Goal: Task Accomplishment & Management: Complete application form

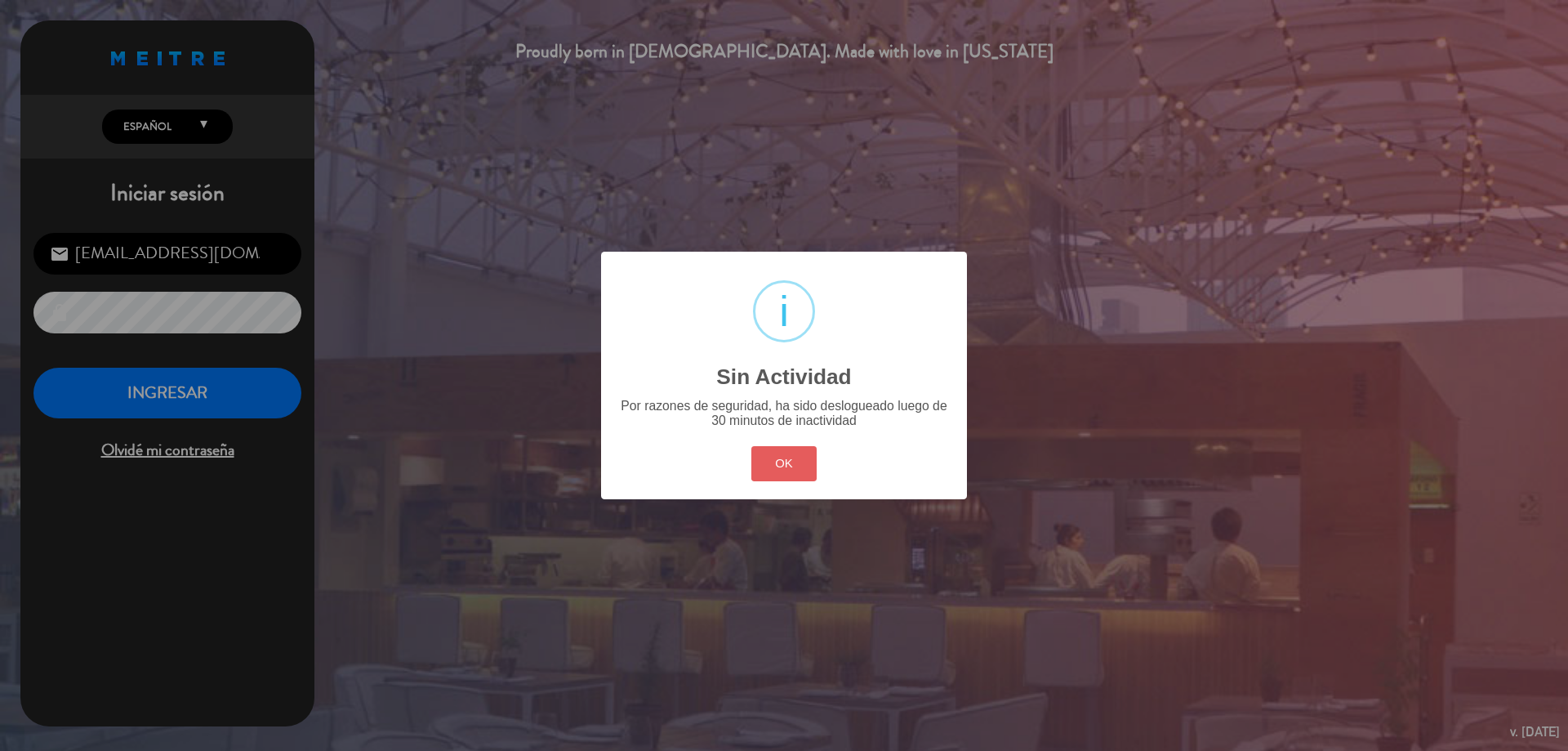
click at [759, 457] on button "OK" at bounding box center [785, 464] width 66 height 35
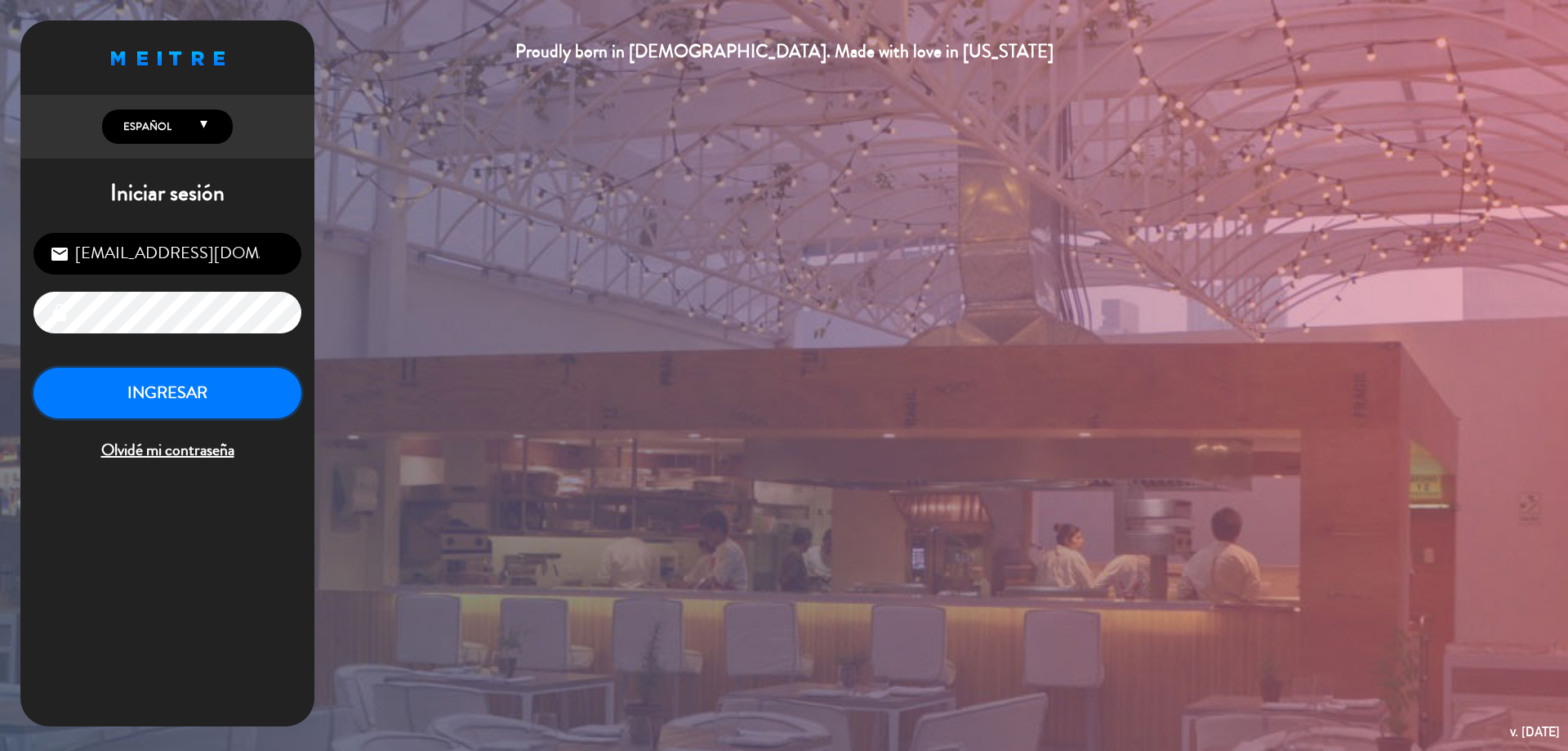
click at [232, 393] on button "INGRESAR" at bounding box center [167, 393] width 268 height 51
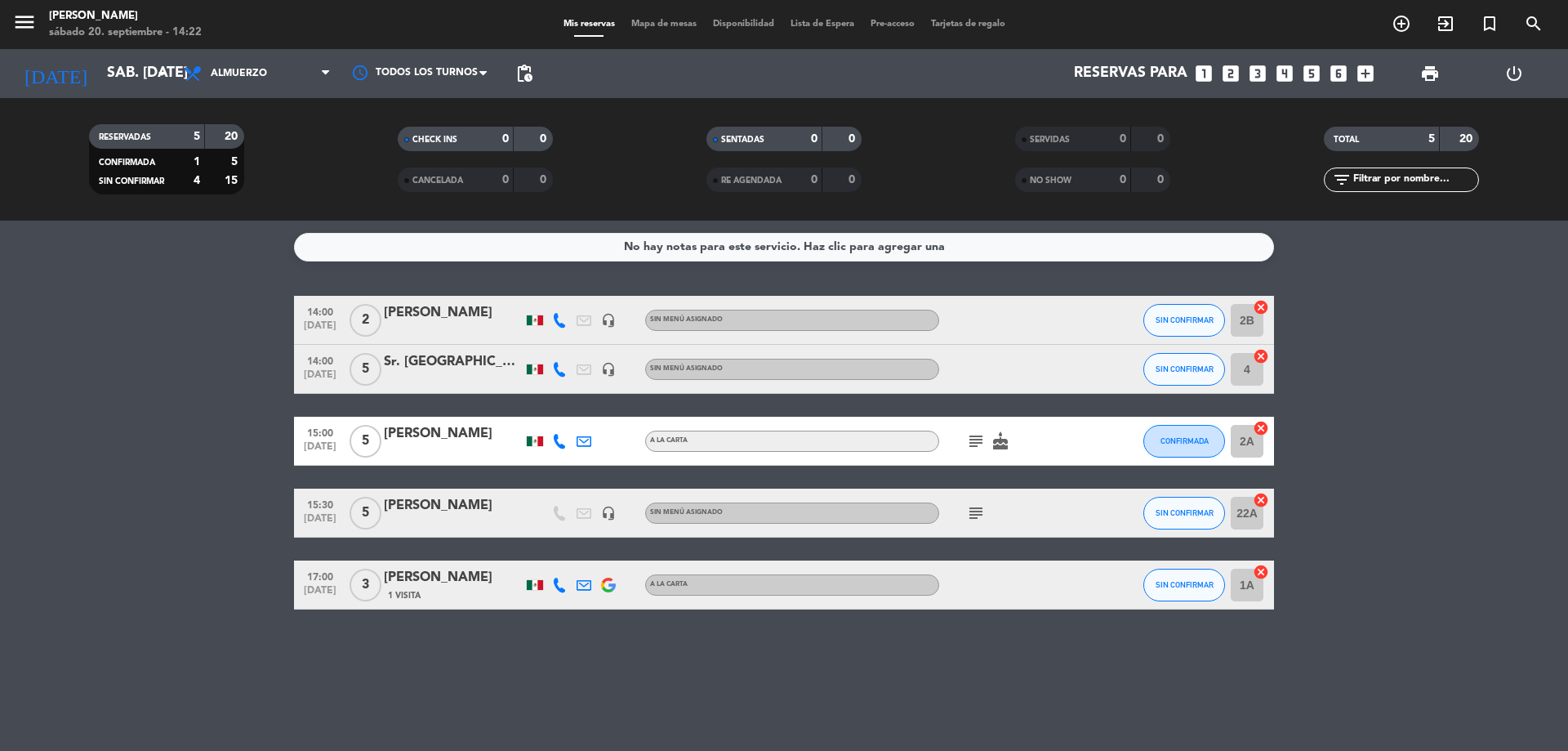
click at [972, 519] on icon "subject" at bounding box center [976, 513] width 20 height 20
click at [493, 645] on div "No hay notas para este servicio. Haz clic para agregar una 14:00 [DATE] 2 [PERS…" at bounding box center [784, 485] width 1568 height 530
click at [1403, 24] on icon "add_circle_outline" at bounding box center [1401, 24] width 20 height 20
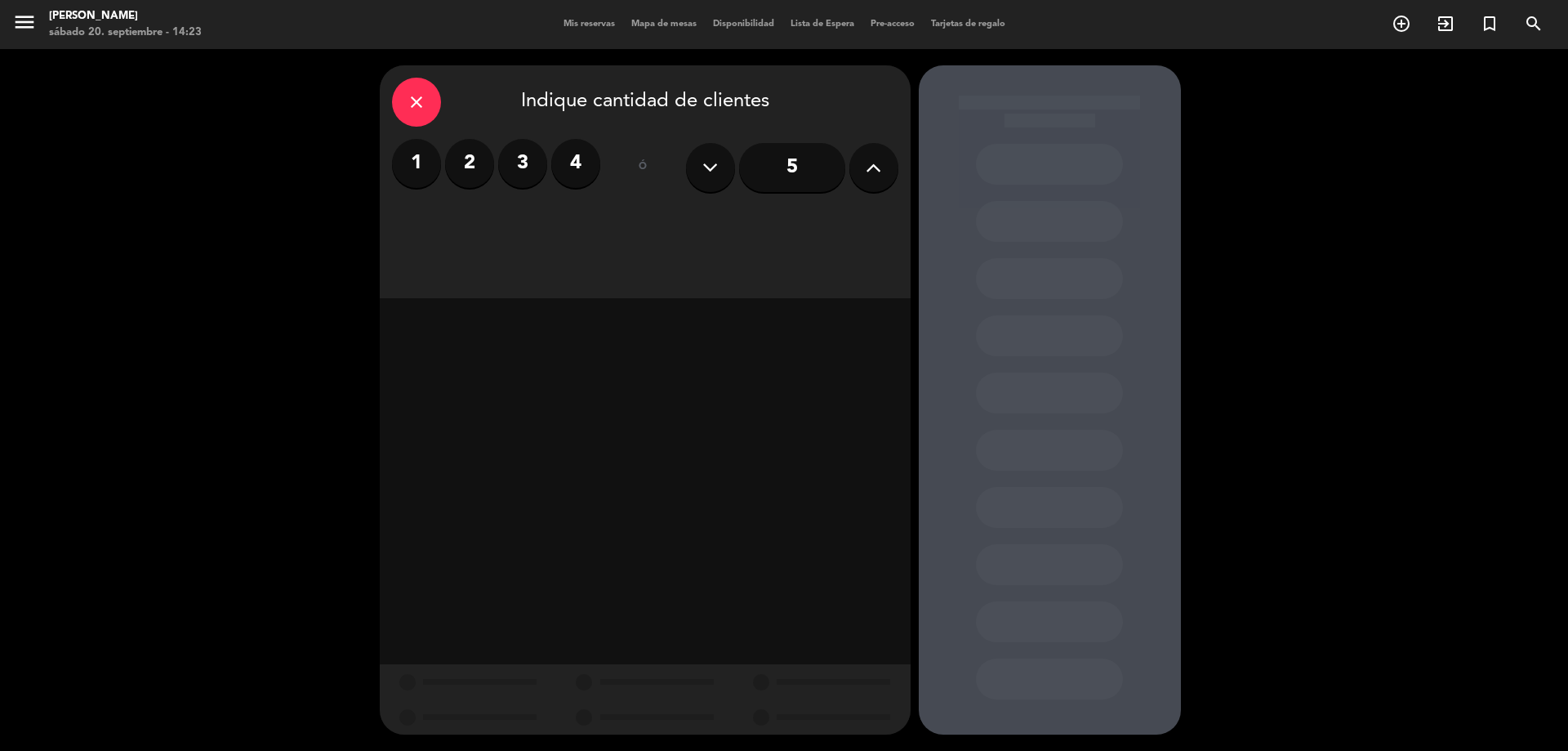
click at [572, 168] on label "4" at bounding box center [575, 163] width 49 height 49
click at [553, 230] on div "Brunch" at bounding box center [581, 223] width 124 height 32
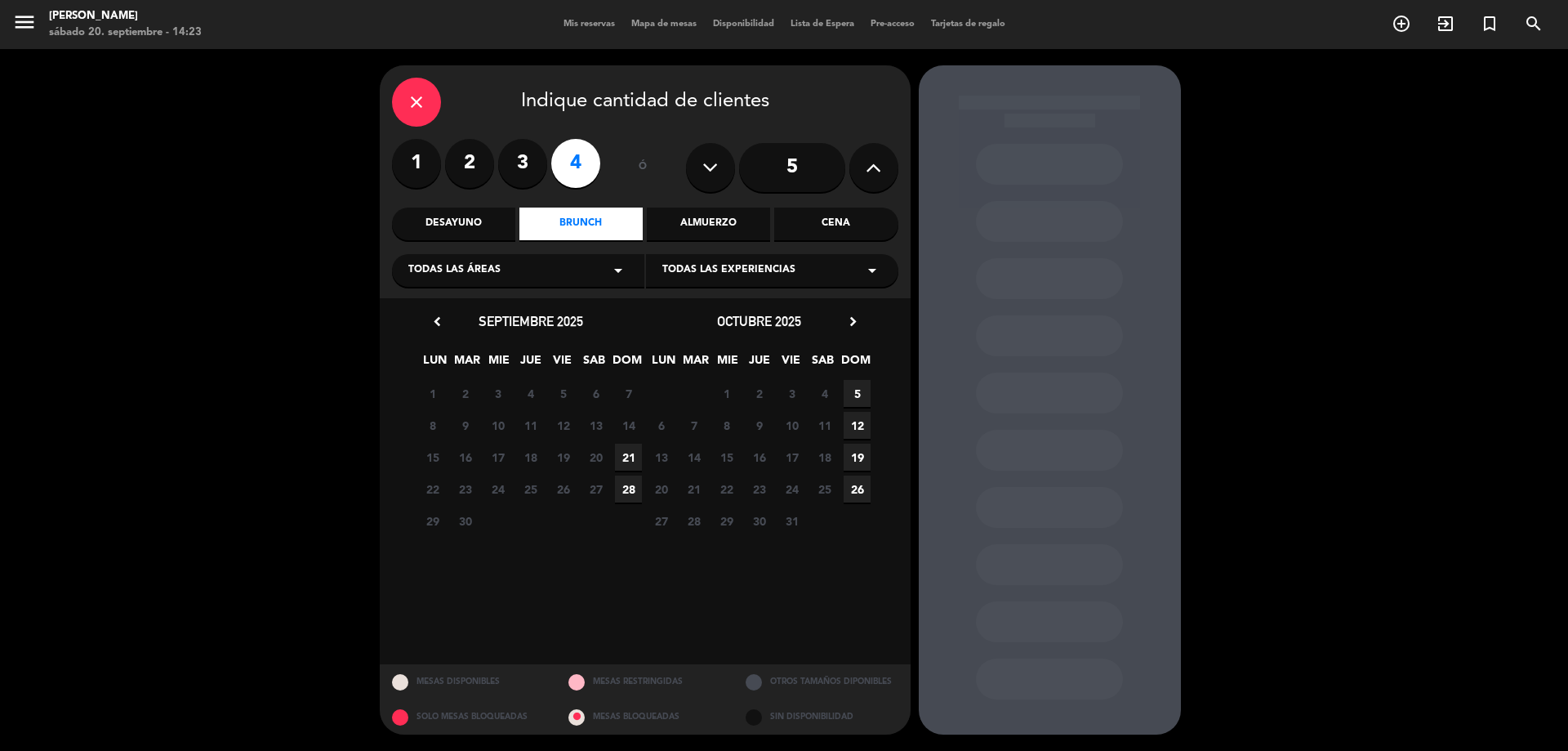
click at [623, 457] on span "21" at bounding box center [628, 457] width 27 height 27
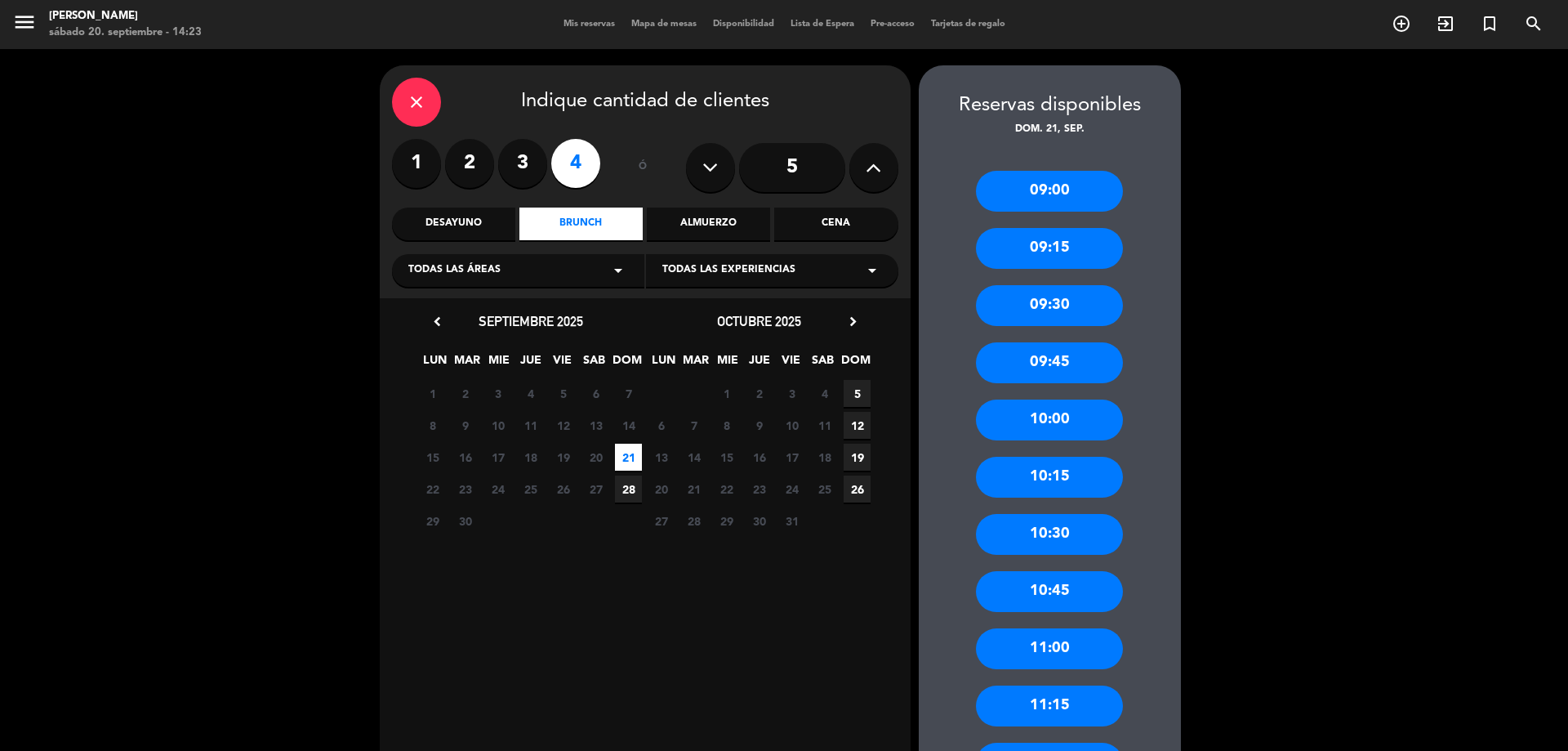
scroll to position [163, 0]
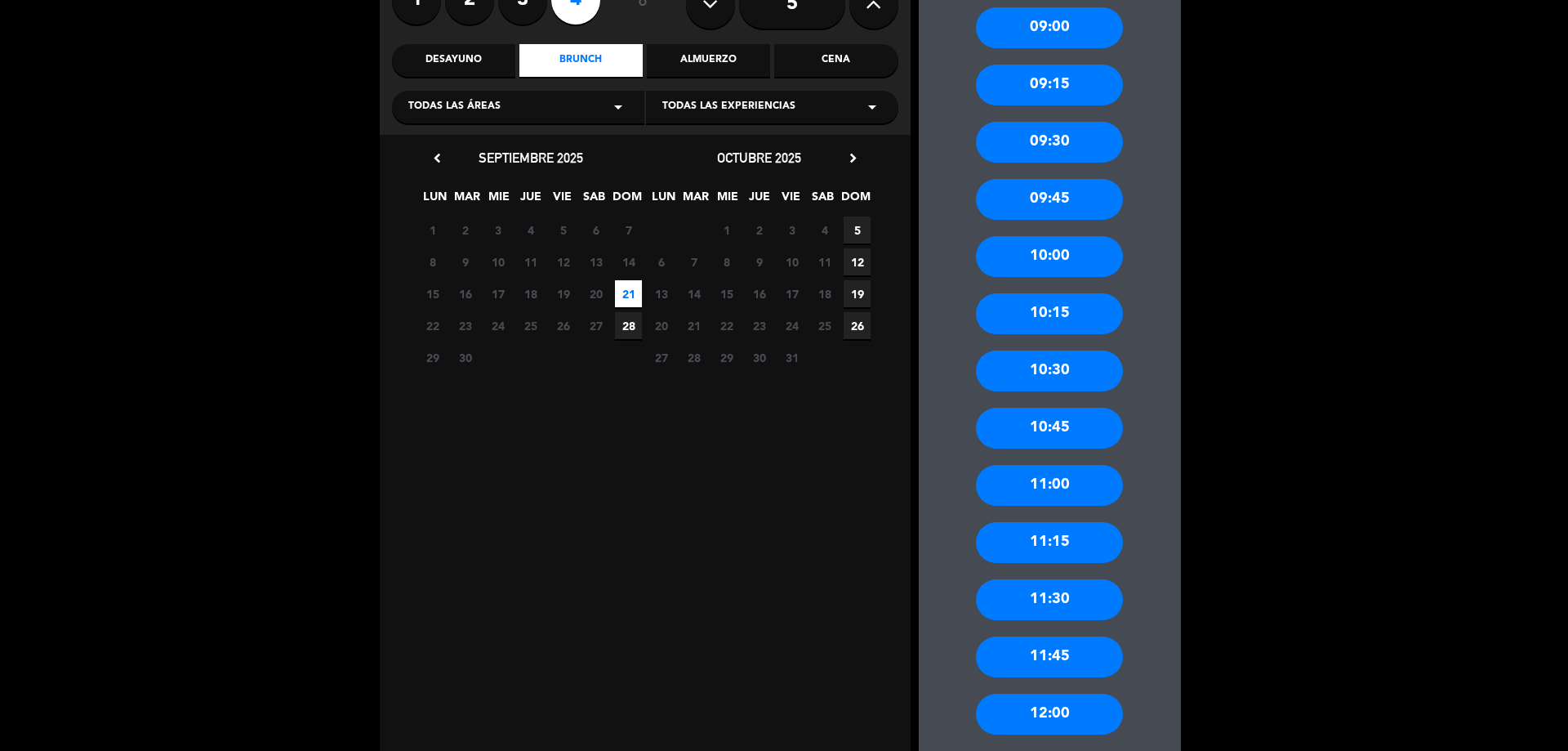
click at [1036, 477] on div "11:00" at bounding box center [1049, 485] width 147 height 41
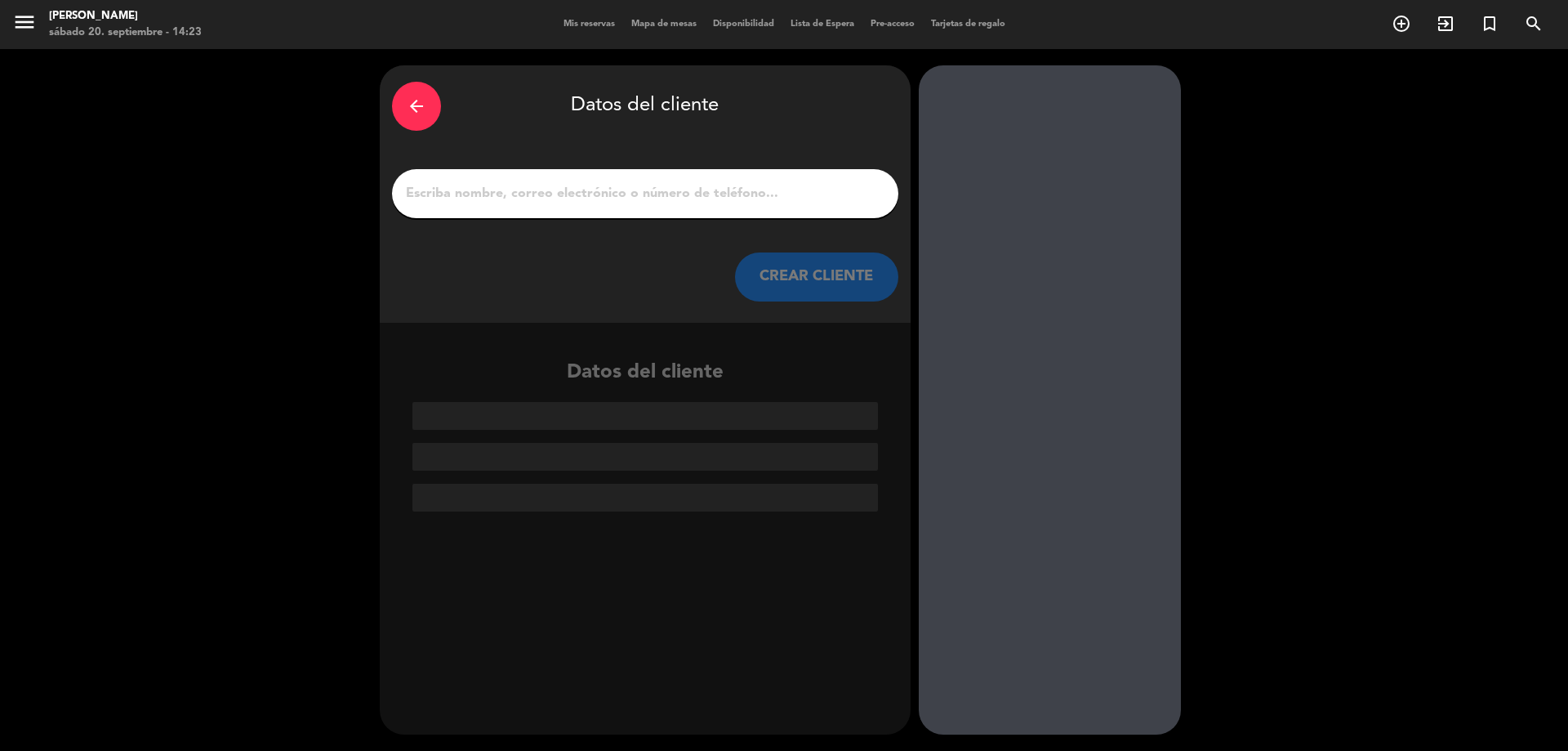
click at [650, 205] on input "1" at bounding box center [645, 194] width 482 height 23
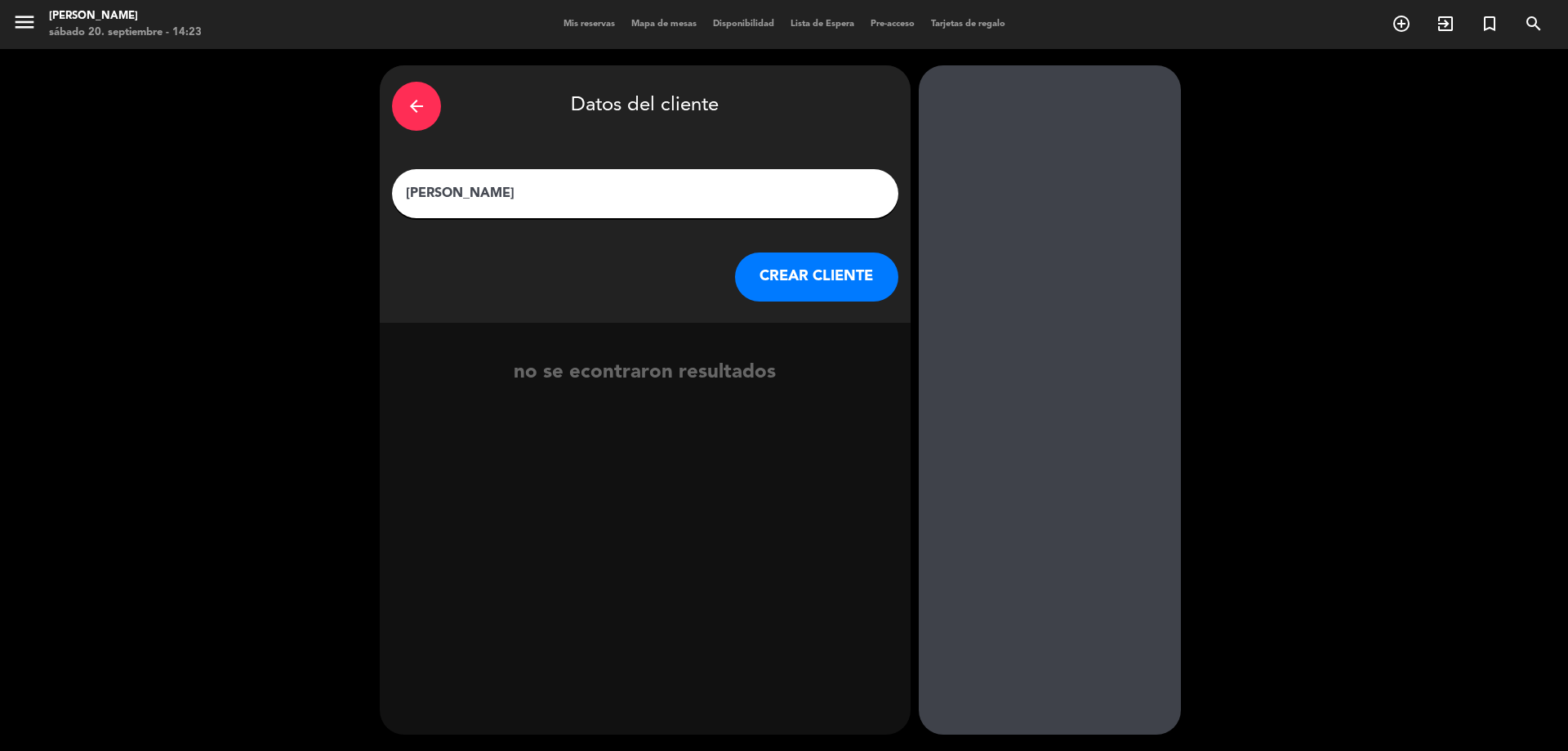
type input "[PERSON_NAME]"
click at [809, 285] on button "CREAR CLIENTE" at bounding box center [816, 276] width 163 height 49
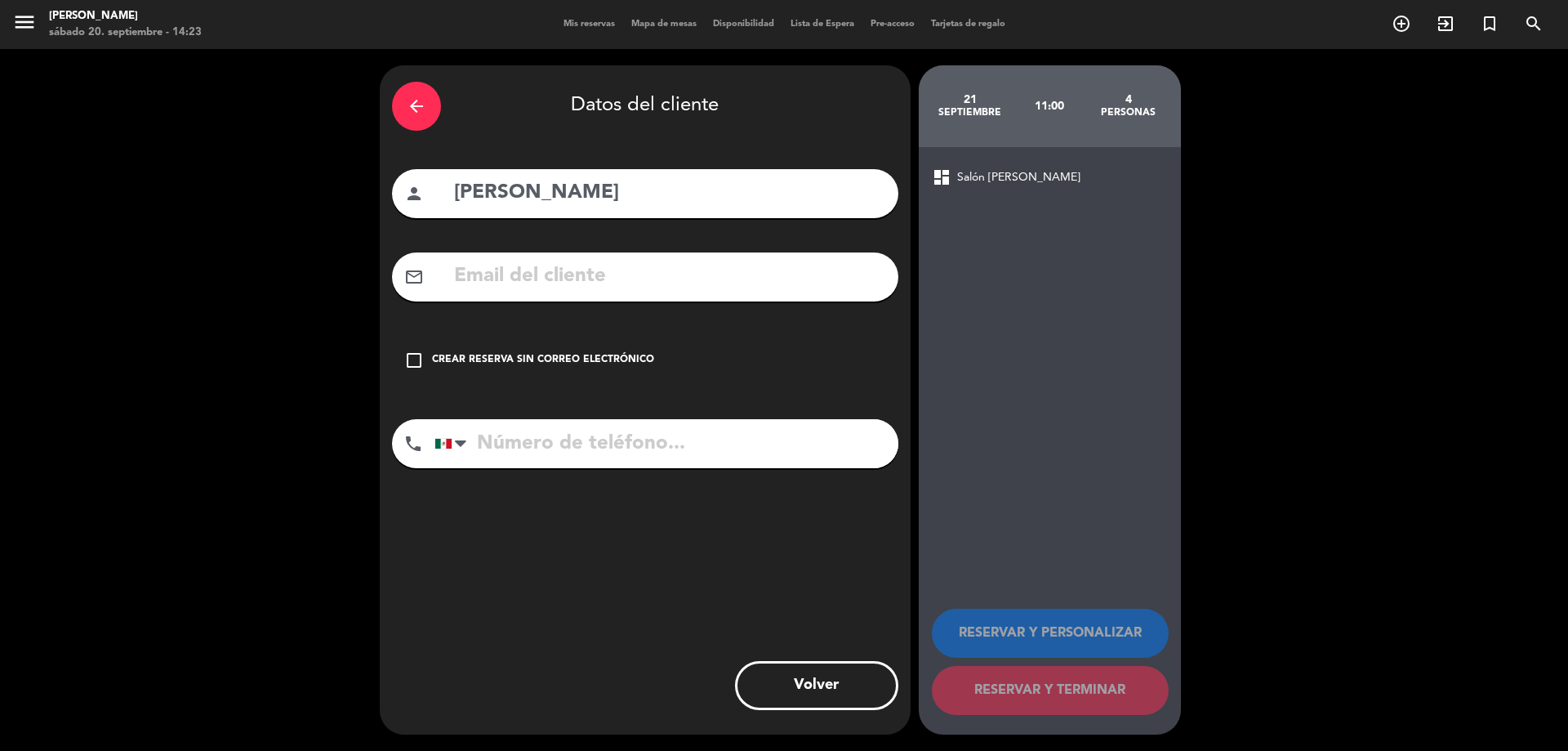
click at [449, 359] on div "Crear reserva sin correo electrónico" at bounding box center [543, 360] width 222 height 17
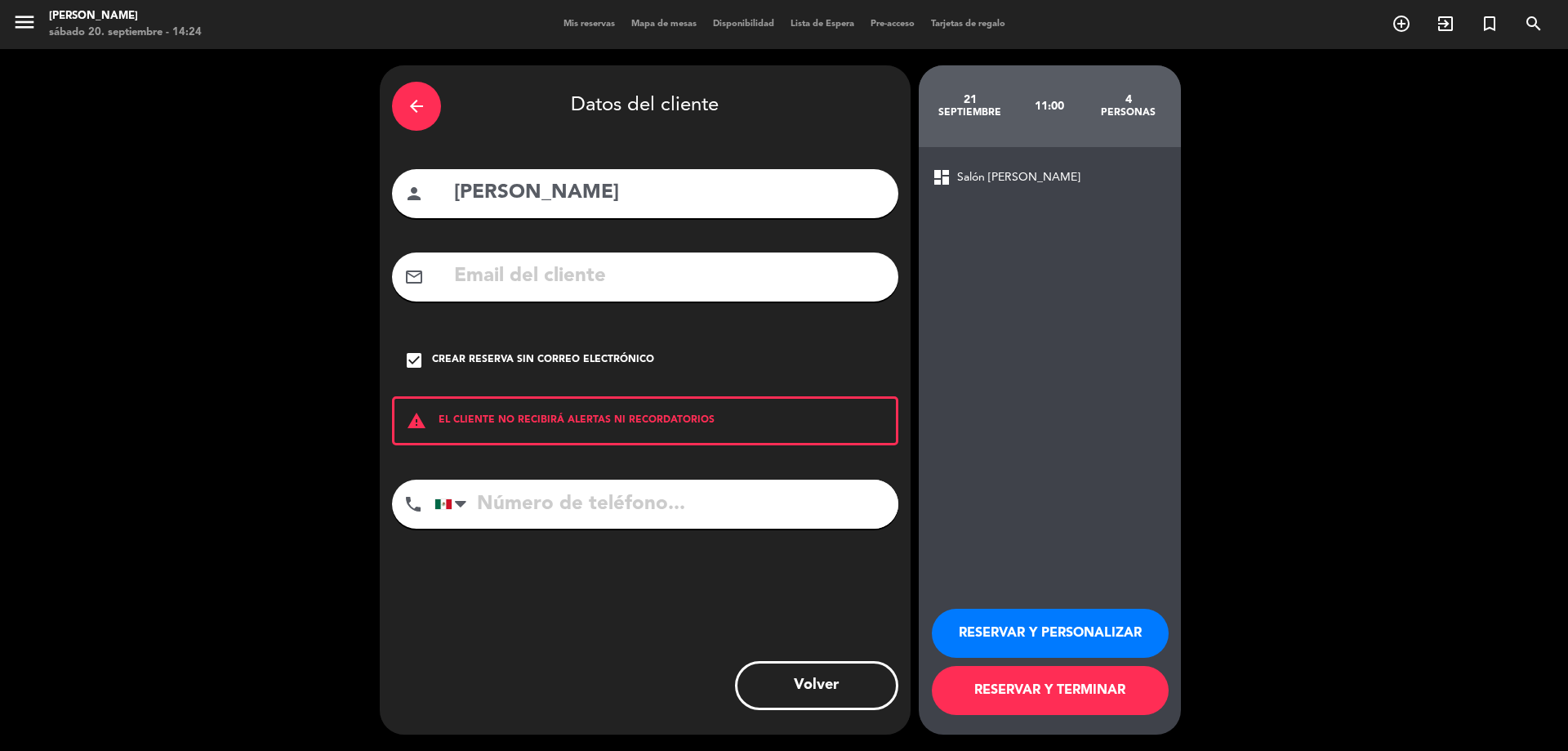
click at [506, 496] on input "tel" at bounding box center [666, 504] width 464 height 49
type input "5513204097"
click at [991, 610] on button "RESERVAR Y PERSONALIZAR" at bounding box center [1049, 632] width 236 height 49
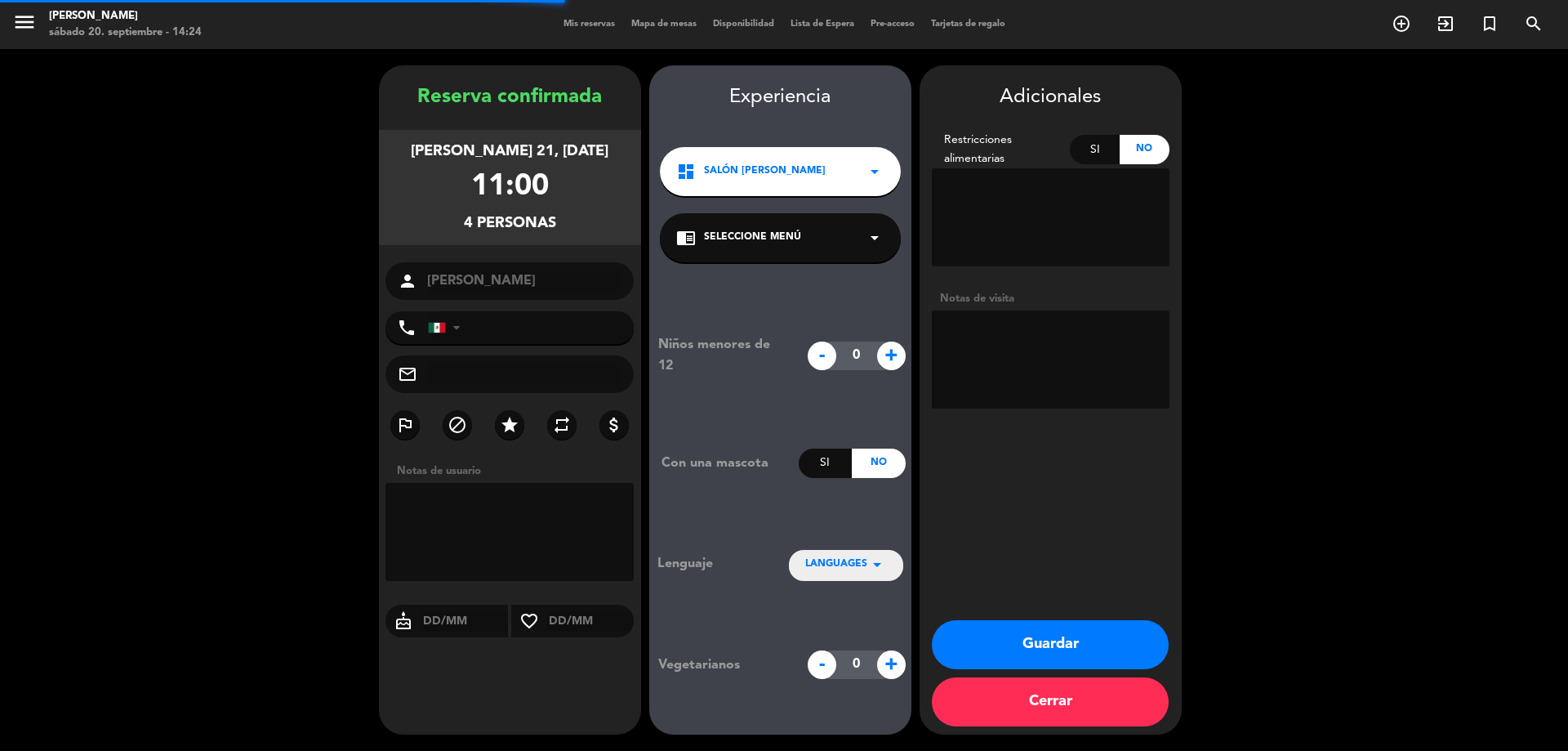
type input "[PHONE_NUMBER]"
click at [1079, 151] on div "Si" at bounding box center [1095, 149] width 50 height 29
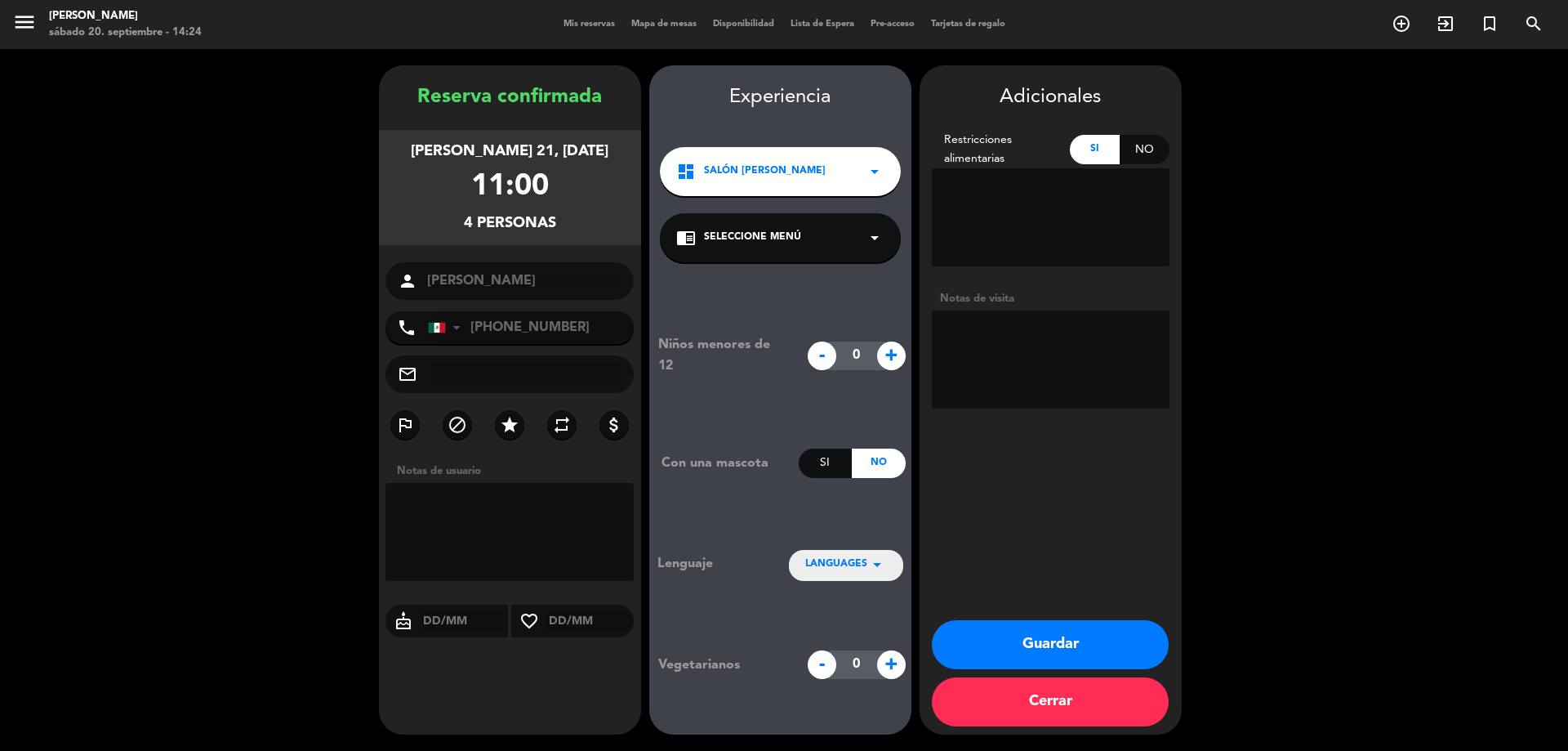
click at [1016, 229] on textarea at bounding box center [1050, 217] width 237 height 98
type textarea "nueces y chocolate"
click at [1032, 342] on textarea at bounding box center [1050, 359] width 237 height 98
click at [1090, 646] on button "Guardar" at bounding box center [1049, 644] width 236 height 49
